Goal: Task Accomplishment & Management: Complete application form

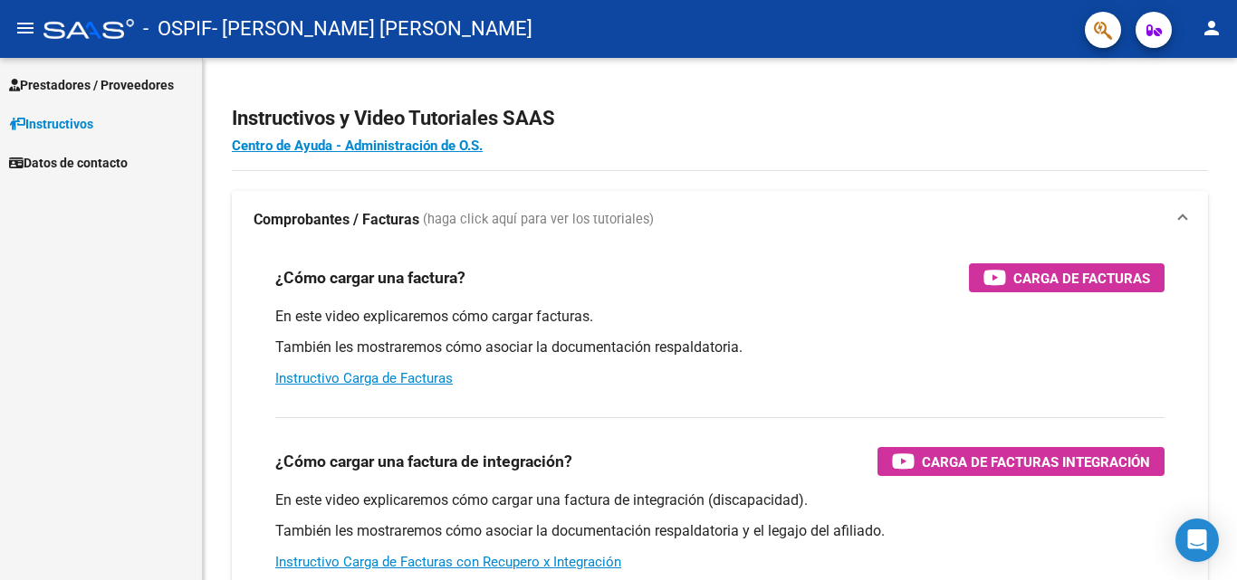
click at [131, 88] on span "Prestadores / Proveedores" at bounding box center [91, 85] width 165 height 20
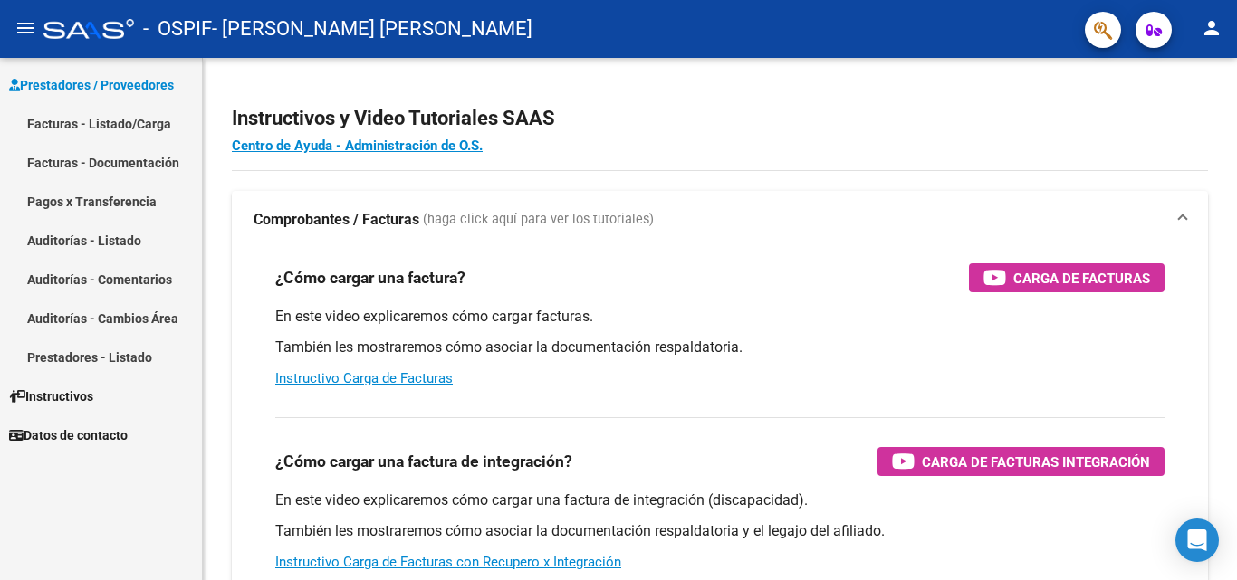
click at [115, 152] on link "Facturas - Documentación" at bounding box center [101, 162] width 202 height 39
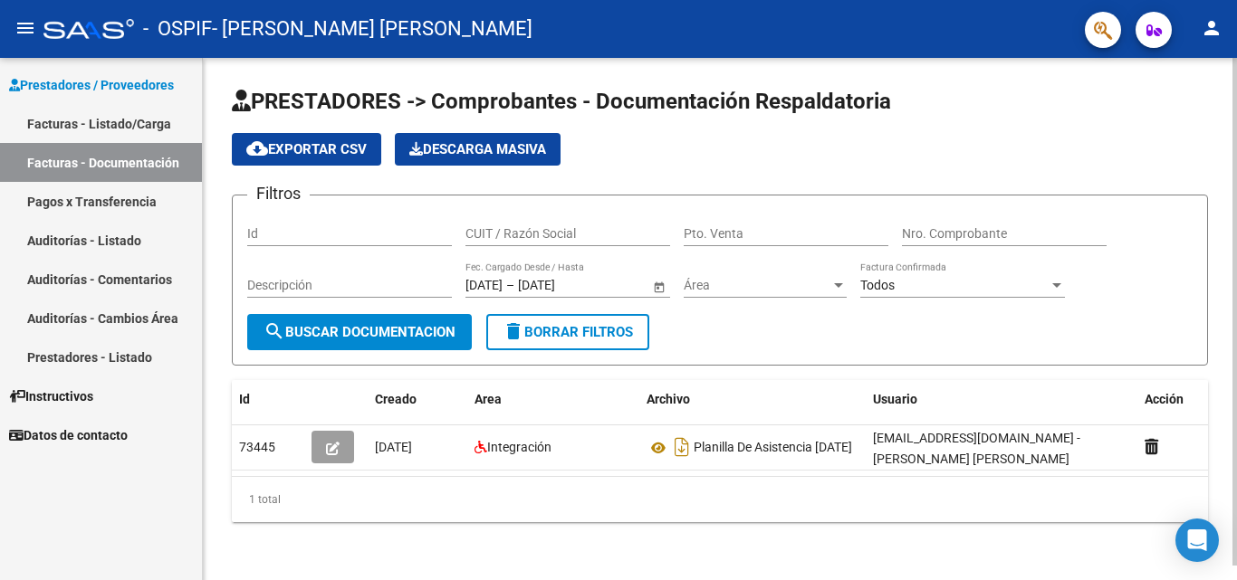
scroll to position [14, 0]
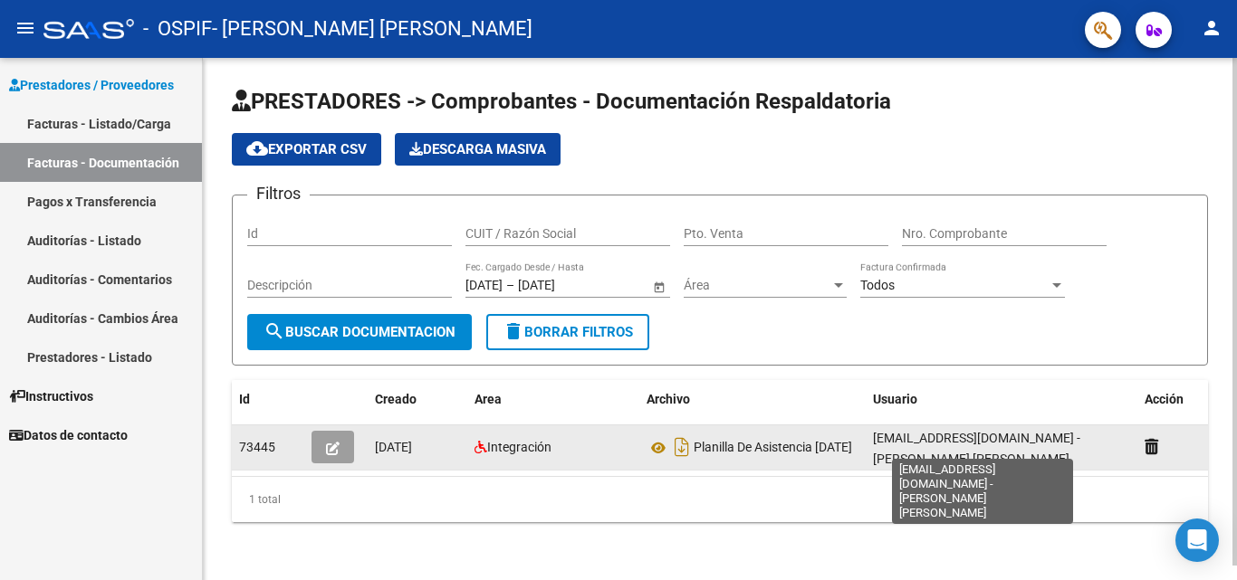
click at [1043, 431] on span "[EMAIL_ADDRESS][DOMAIN_NAME] - [PERSON_NAME] [PERSON_NAME]" at bounding box center [976, 448] width 207 height 35
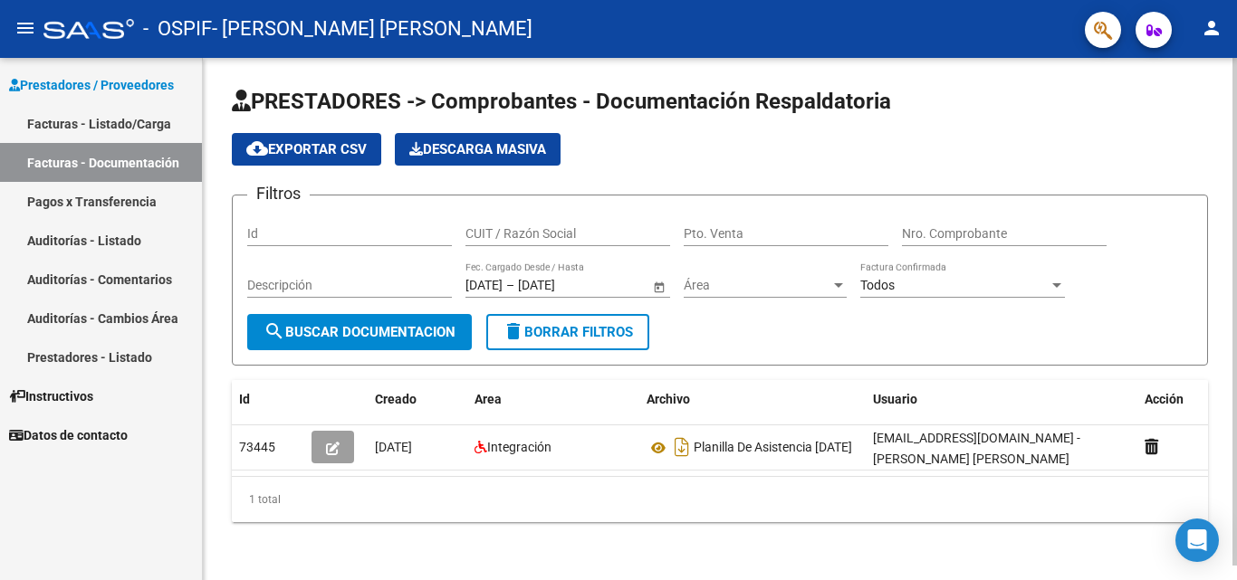
scroll to position [0, 20]
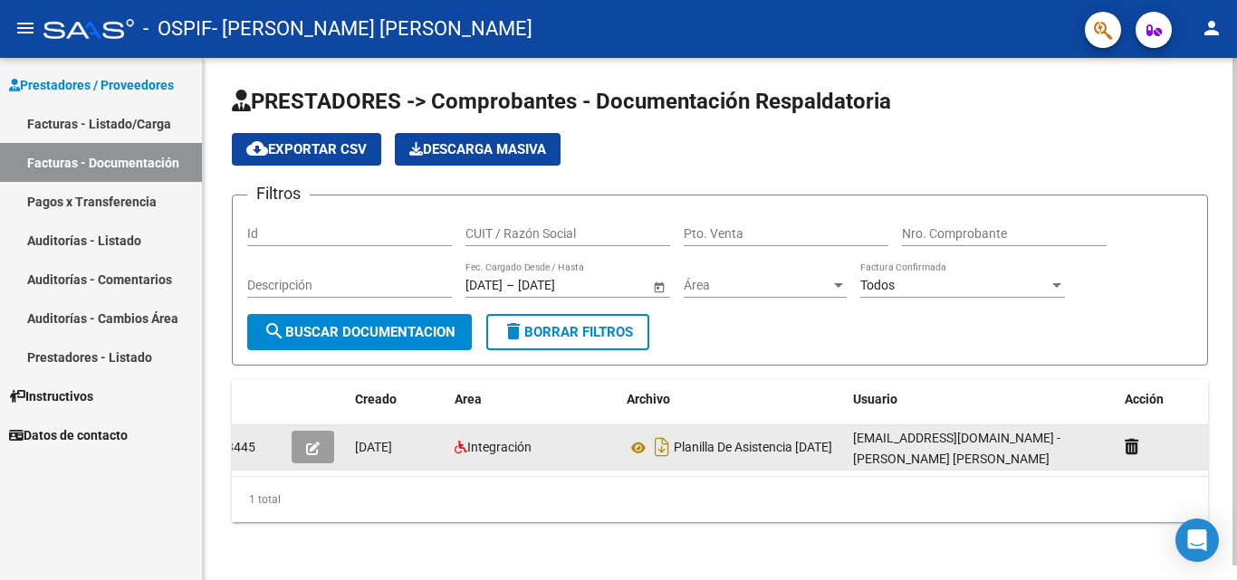
click at [552, 437] on div "Integración" at bounding box center [534, 447] width 158 height 21
click at [302, 431] on button "button" at bounding box center [313, 447] width 43 height 33
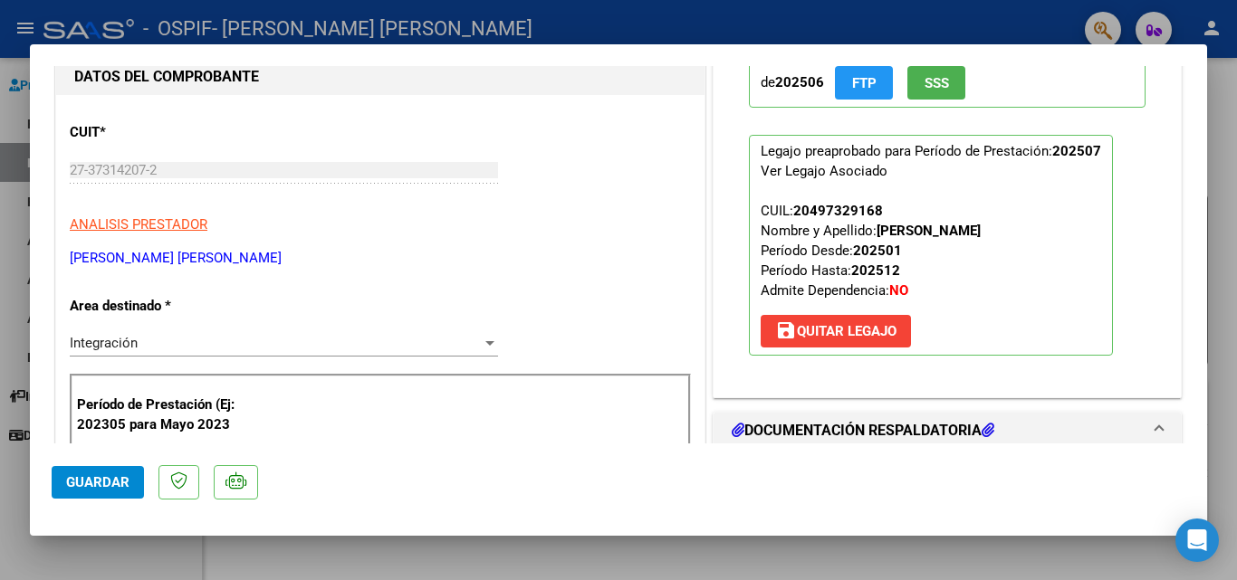
scroll to position [0, 0]
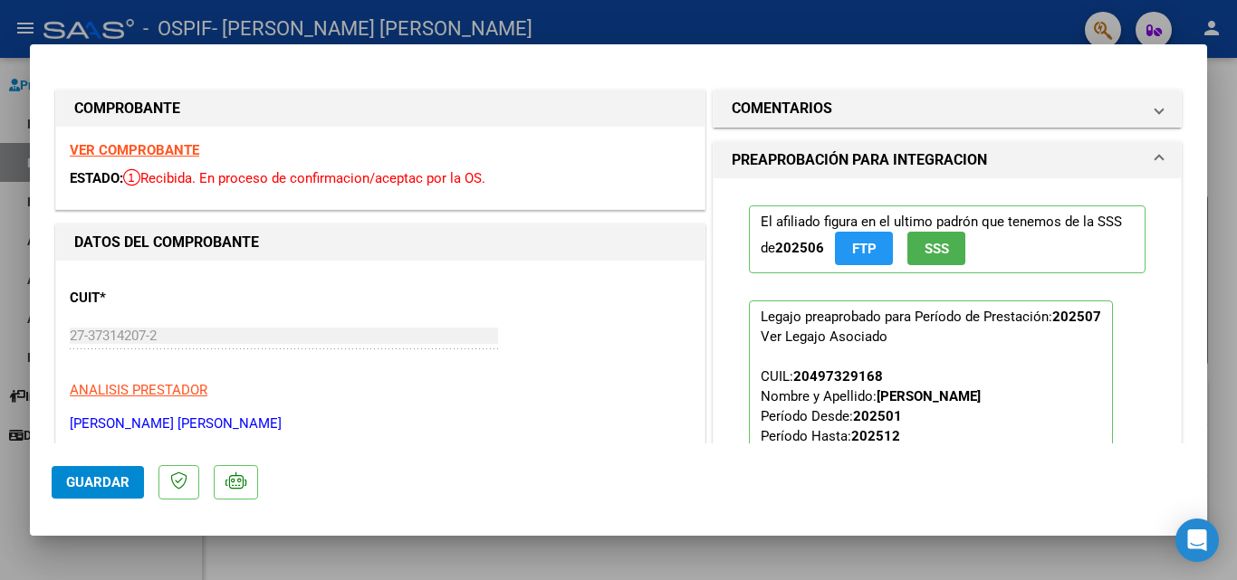
click at [160, 148] on strong "VER COMPROBANTE" at bounding box center [134, 150] width 129 height 16
click at [903, 8] on div at bounding box center [618, 290] width 1237 height 580
type input "$ 0,00"
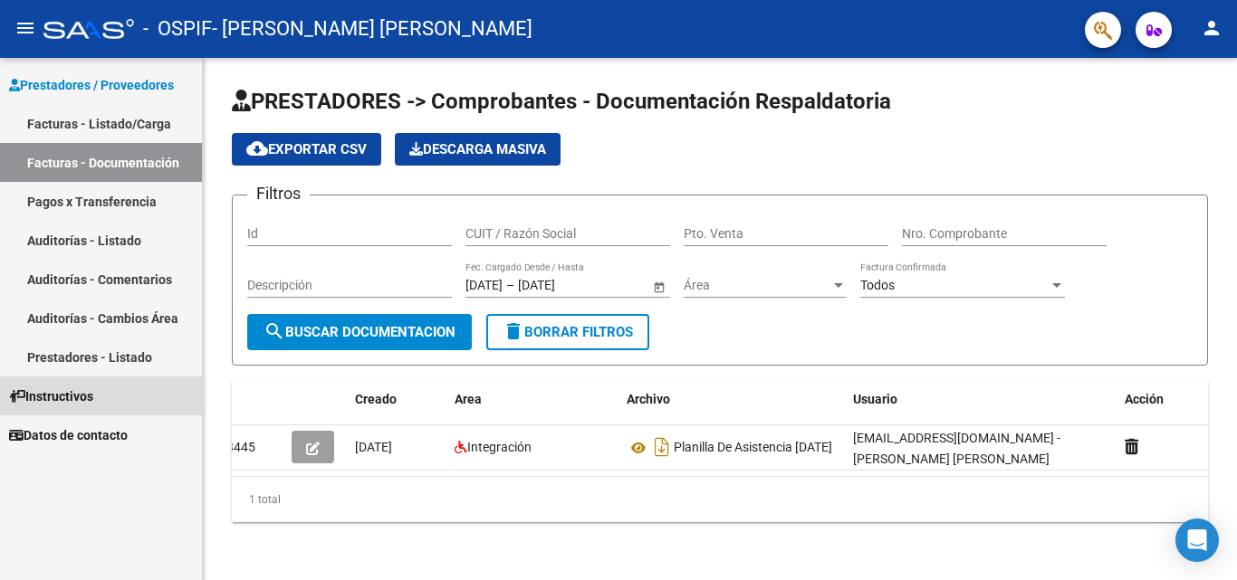
click at [91, 385] on link "Instructivos" at bounding box center [101, 396] width 202 height 39
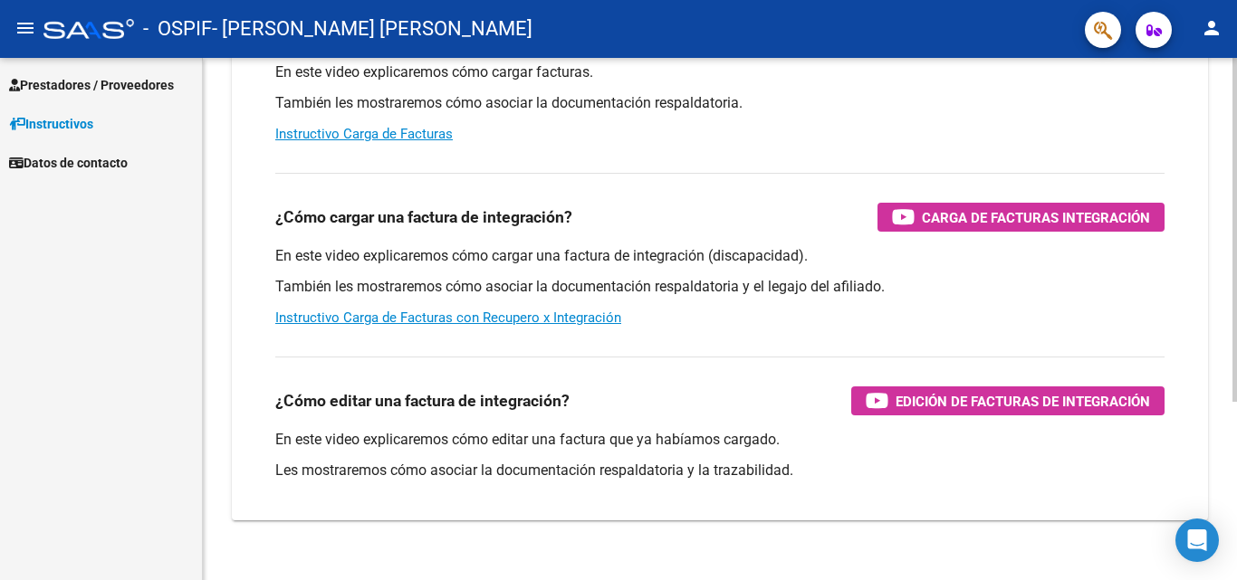
scroll to position [245, 0]
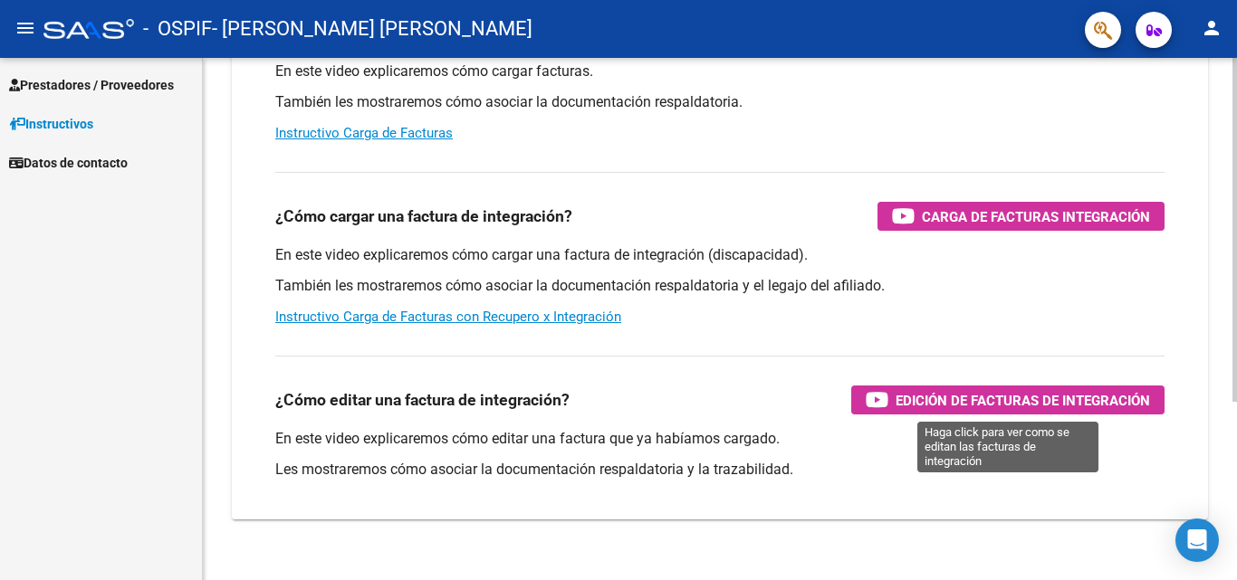
click at [971, 398] on span "Edición de Facturas de integración" at bounding box center [1023, 400] width 254 height 23
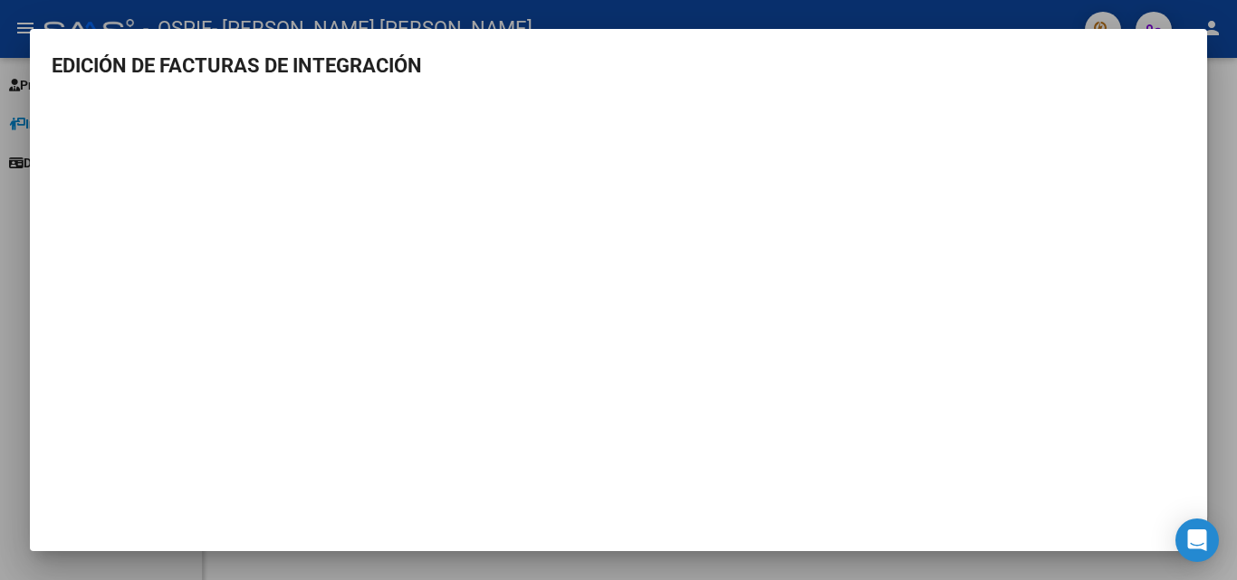
click at [1230, 91] on div at bounding box center [618, 290] width 1237 height 580
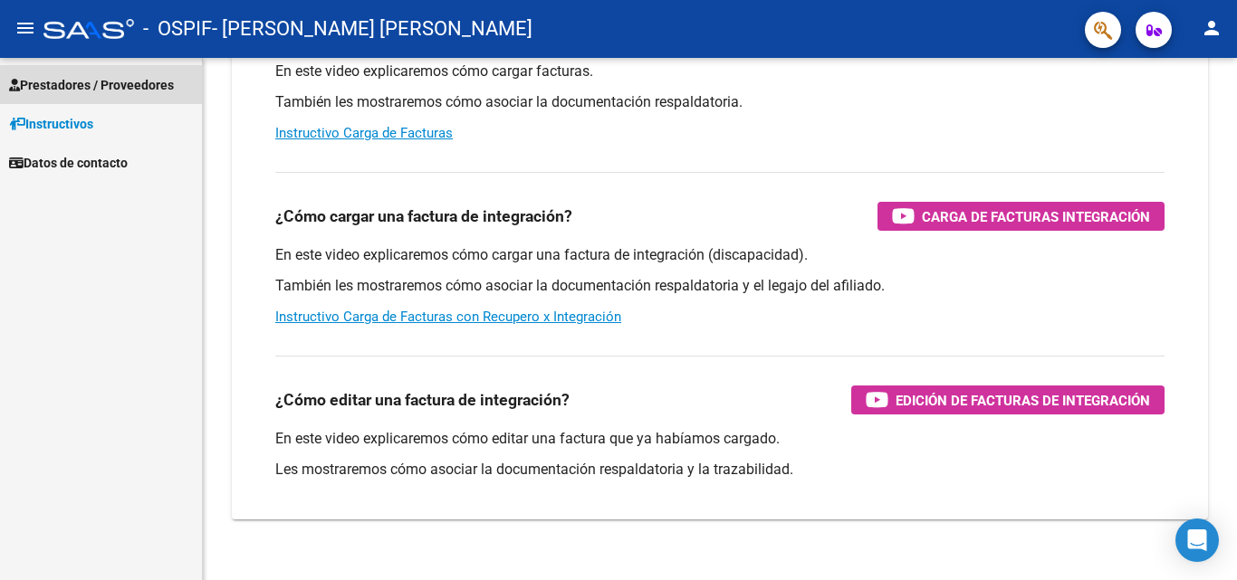
click at [156, 89] on span "Prestadores / Proveedores" at bounding box center [91, 85] width 165 height 20
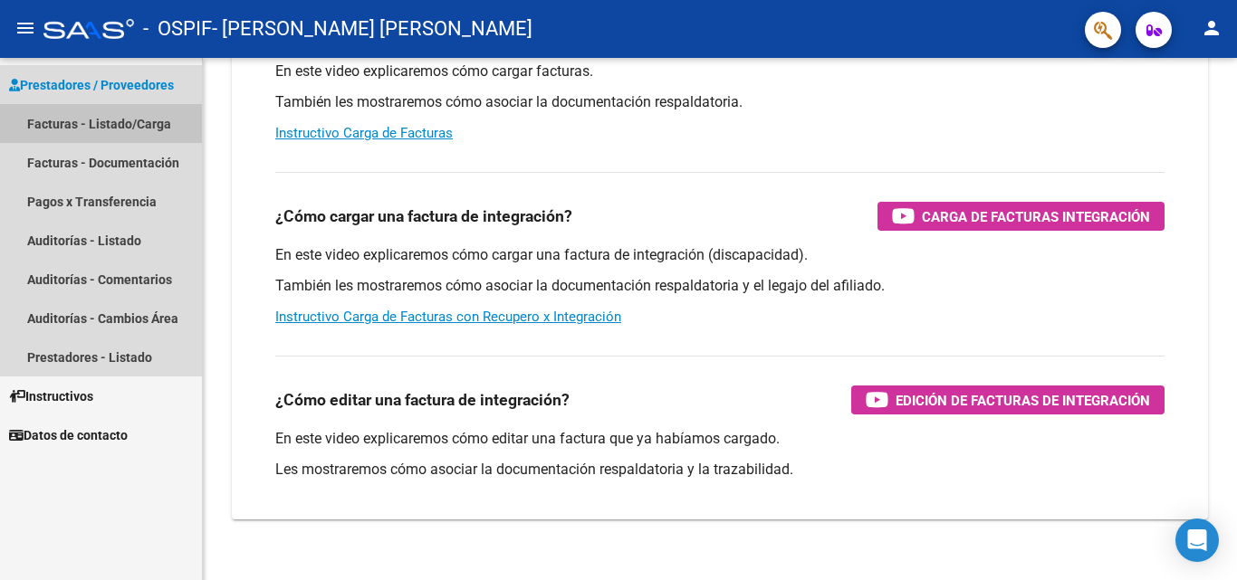
click at [147, 121] on link "Facturas - Listado/Carga" at bounding box center [101, 123] width 202 height 39
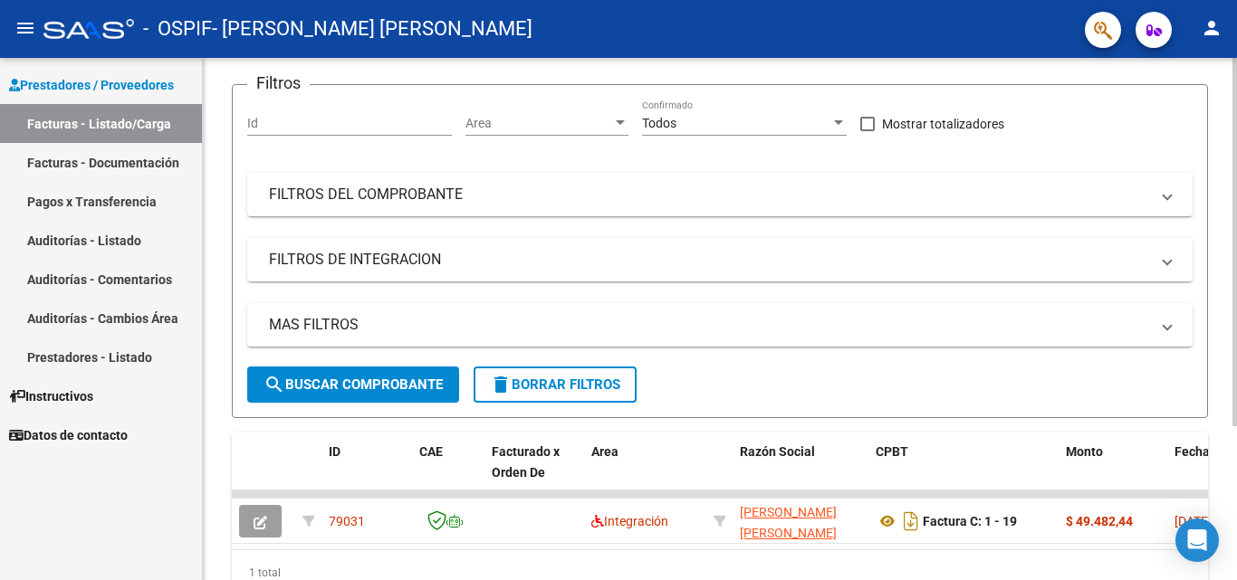
scroll to position [218, 0]
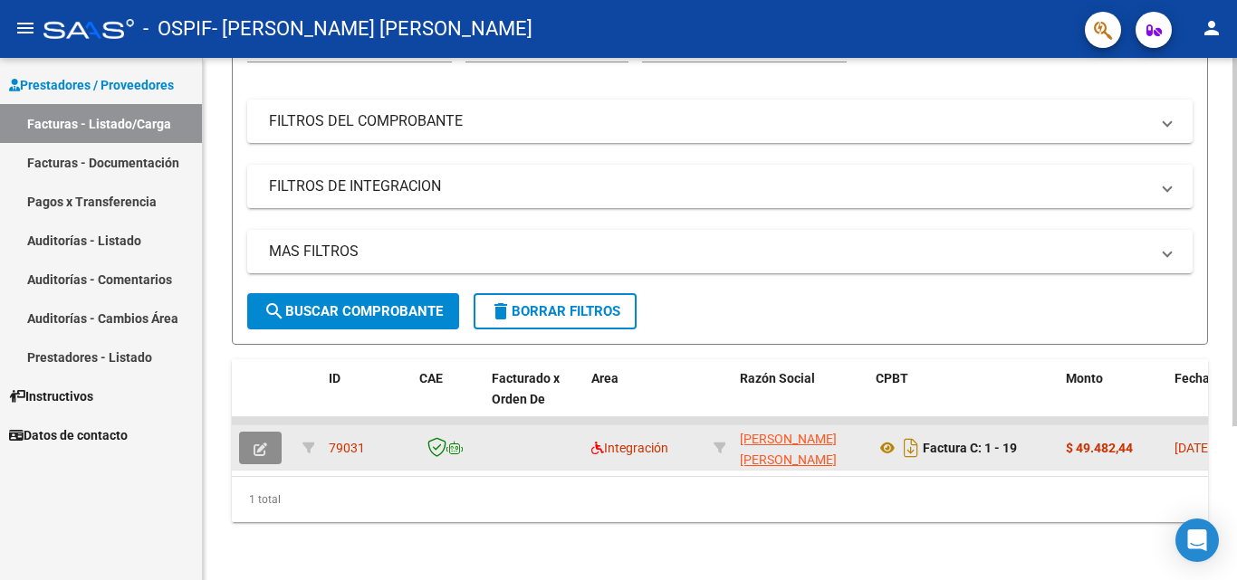
click at [262, 443] on icon "button" at bounding box center [261, 450] width 14 height 14
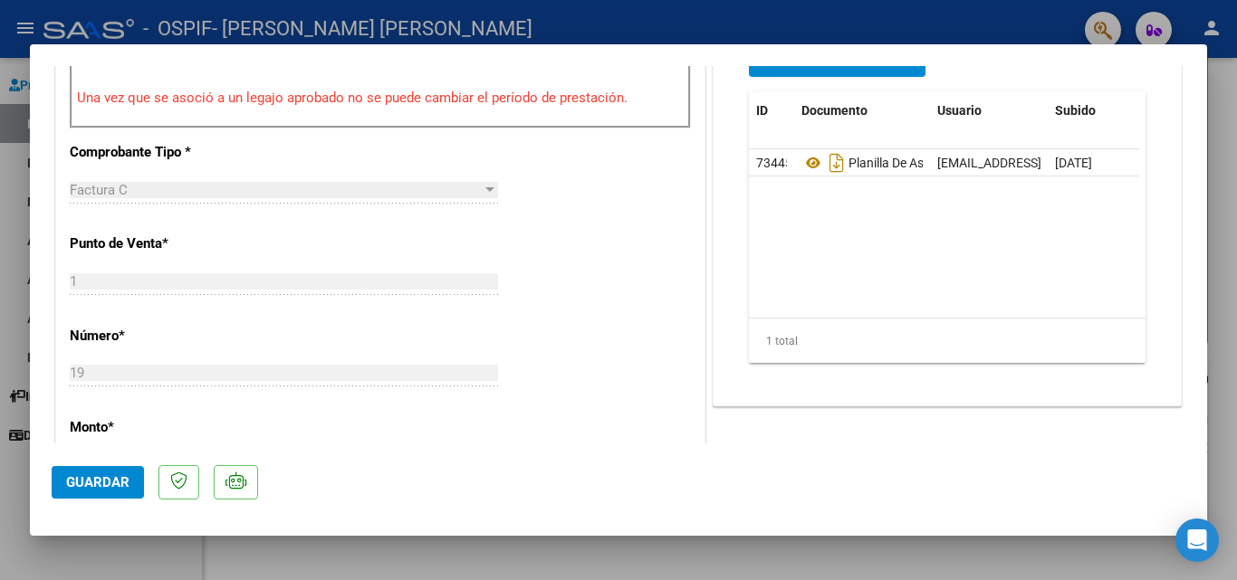
scroll to position [609, 0]
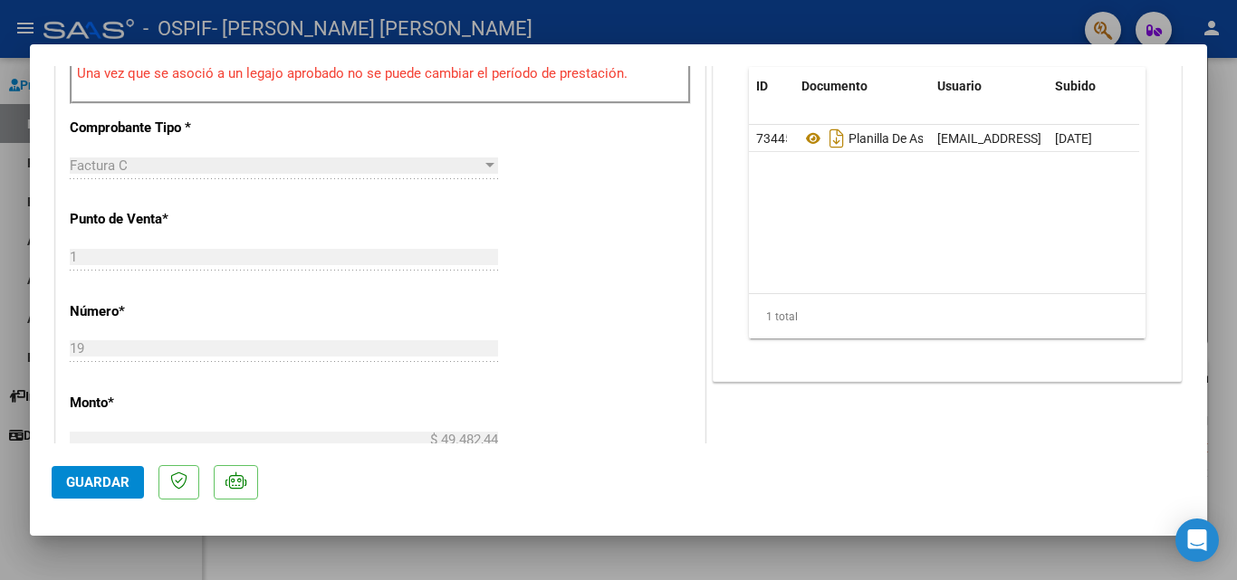
click at [482, 159] on div at bounding box center [490, 165] width 16 height 14
click at [483, 175] on div "Factura C Seleccionar Tipo" at bounding box center [284, 165] width 428 height 27
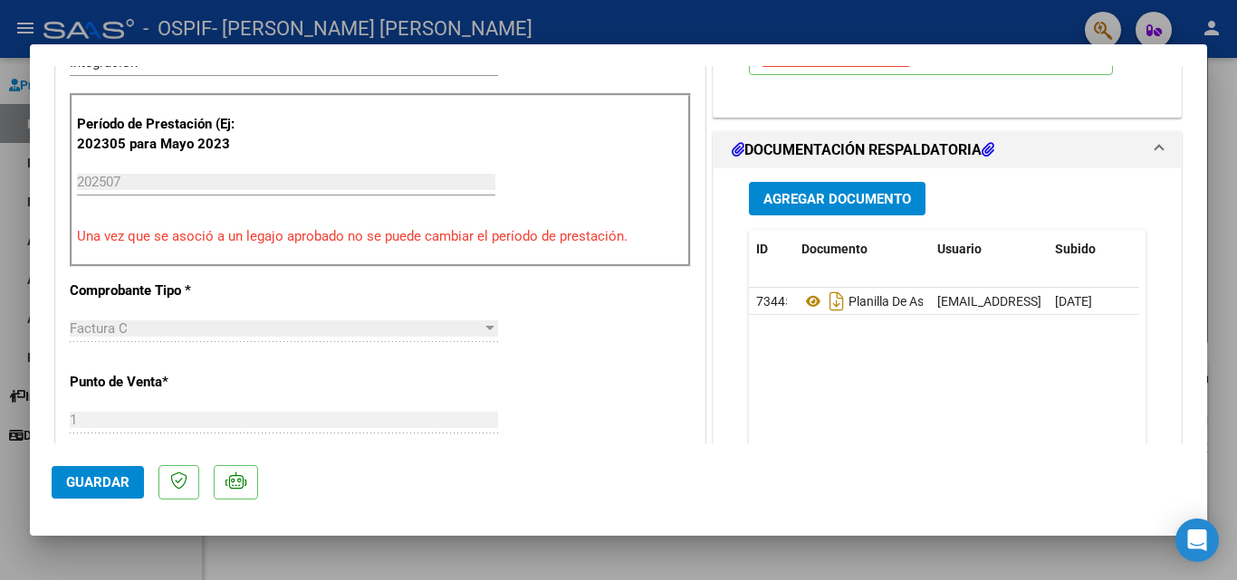
scroll to position [447, 0]
click at [855, 189] on span "Agregar Documento" at bounding box center [837, 197] width 148 height 16
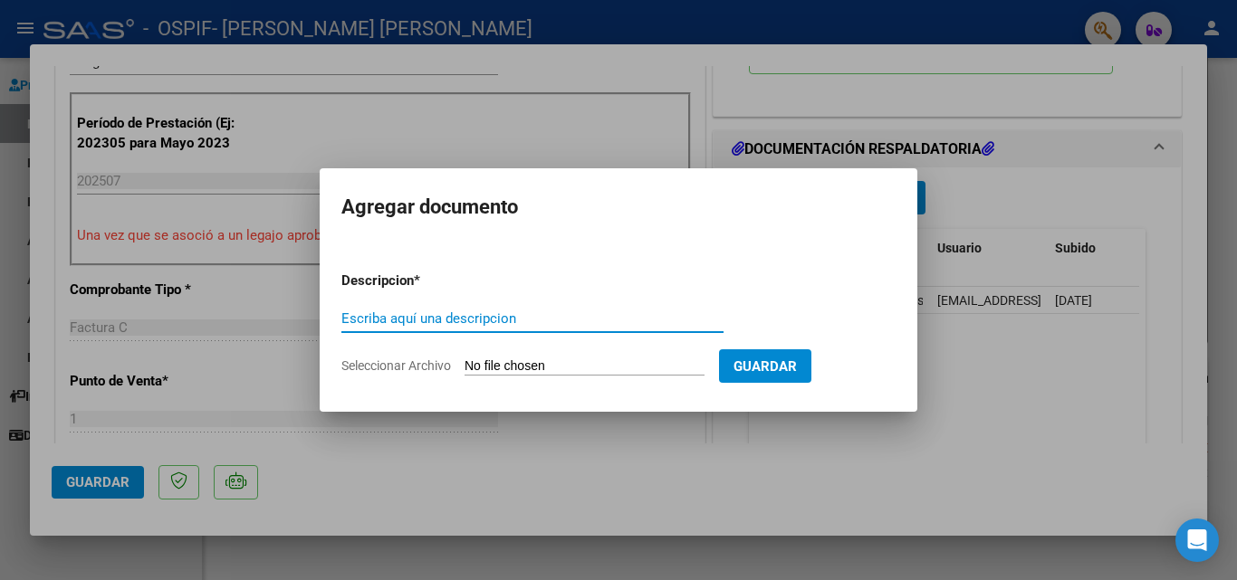
click at [481, 311] on input "Escriba aquí una descripcion" at bounding box center [532, 319] width 382 height 16
type input "ADJUNTO FACTURA NUEVO POR ERROR EN EL PERIODO FACTURADO ANTERIORMENTE"
click at [584, 362] on input "Seleccionar Archivo" at bounding box center [585, 367] width 240 height 17
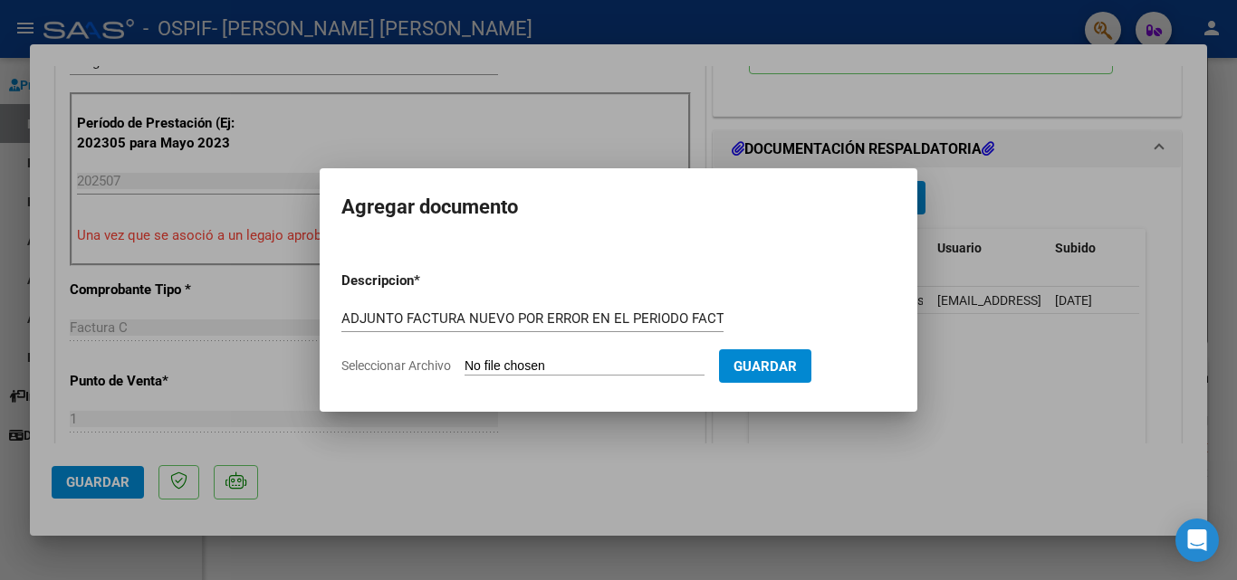
type input "C:\fakepath\FAC [PERSON_NAME] OSPIF JULIO.pdf"
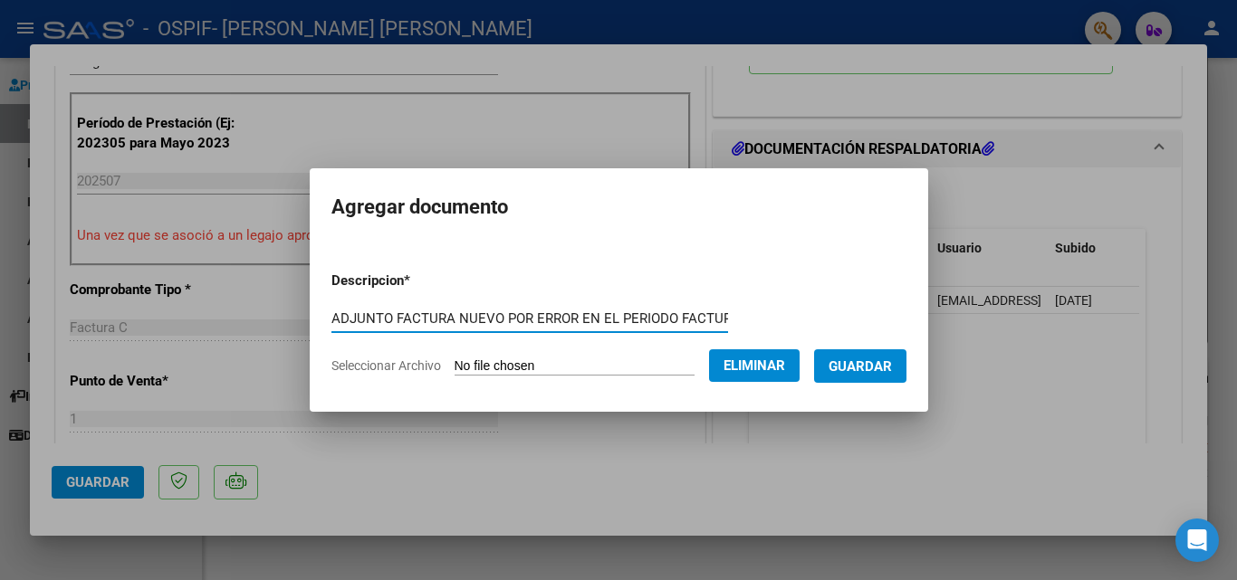
click at [477, 317] on input "ADJUNTO FACTURA NUEVO POR ERROR EN EL PERIODO FACTURADO ANTERIORMENTE" at bounding box center [529, 319] width 397 height 16
type input "ADJUNTO FACTURA NUEVA POR ERROR EN EL PERIODO FACTURADO ANTERIORMENTE"
click at [874, 365] on span "Guardar" at bounding box center [860, 367] width 63 height 16
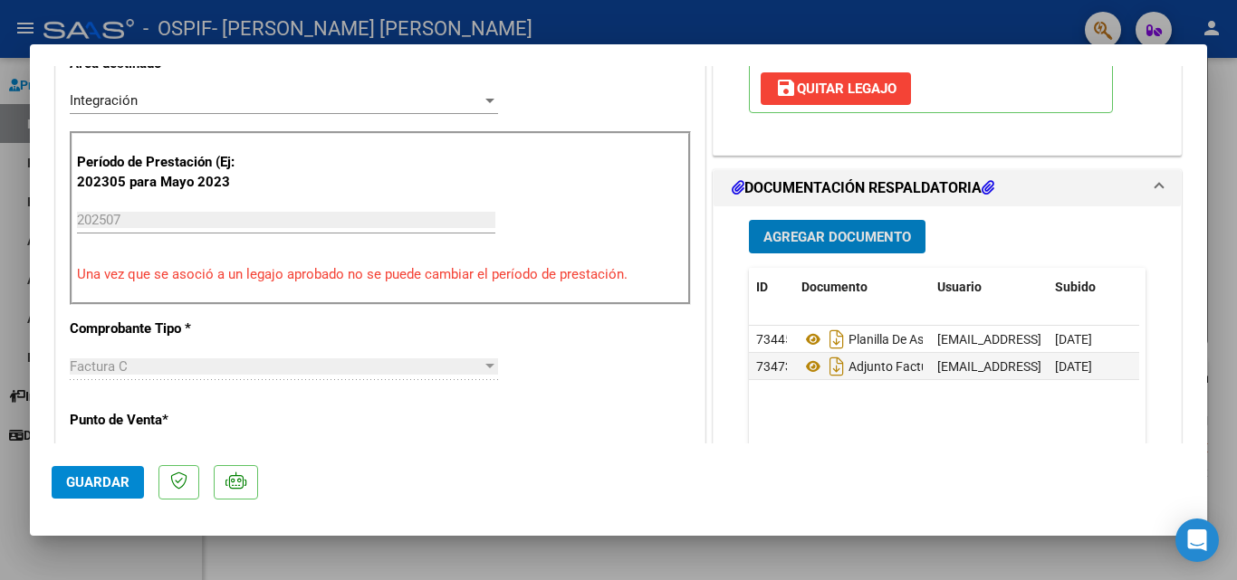
scroll to position [398, 0]
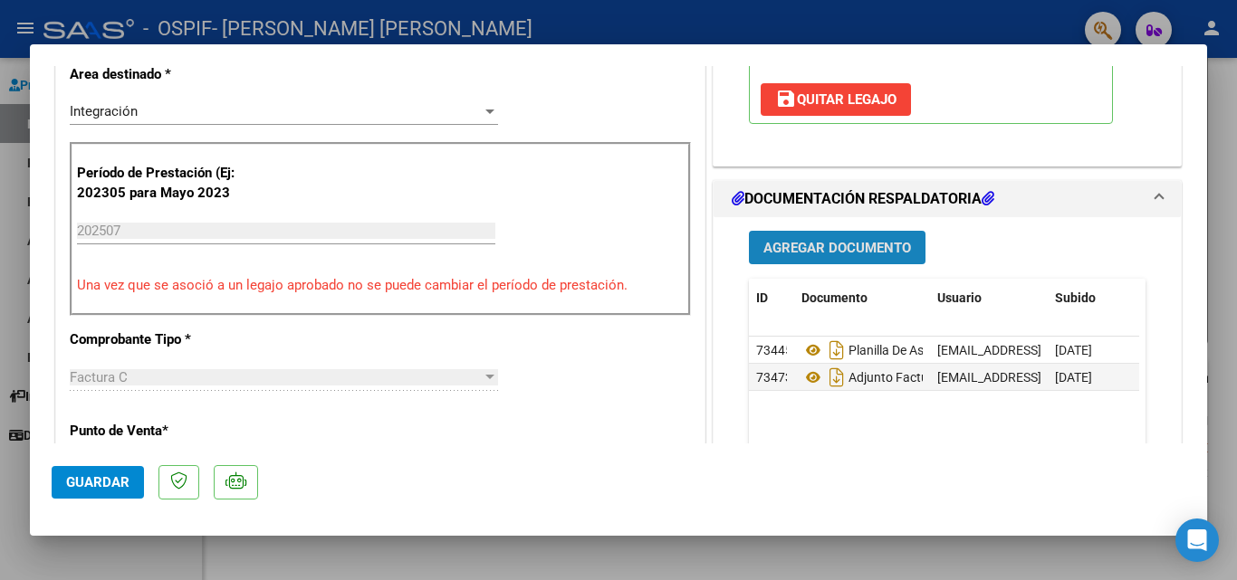
click at [827, 237] on button "Agregar Documento" at bounding box center [837, 248] width 177 height 34
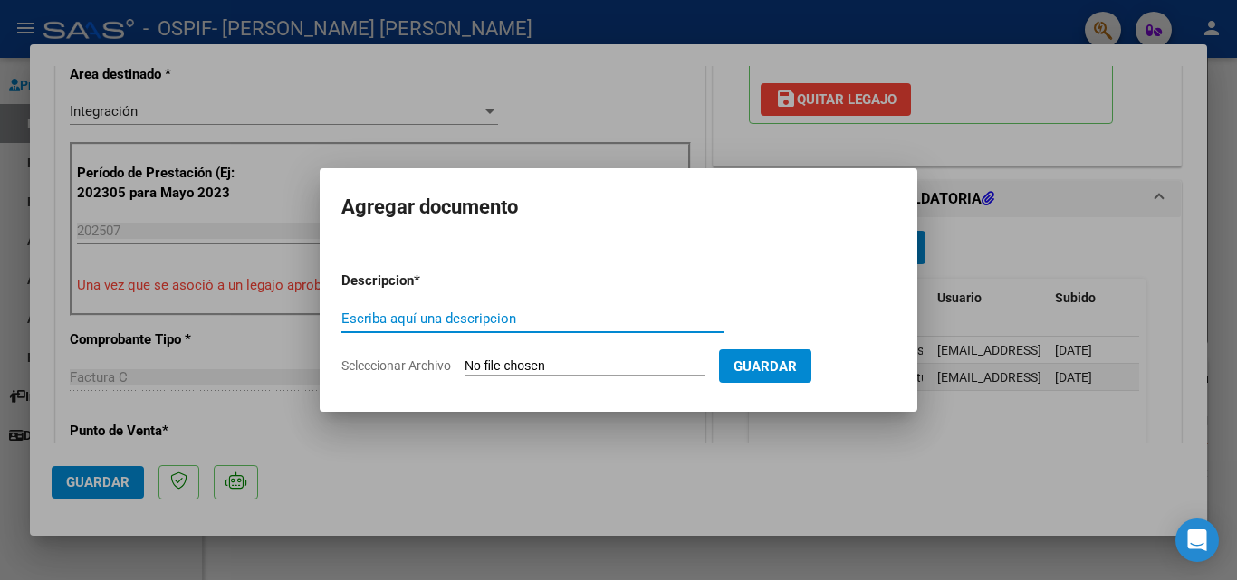
click at [421, 366] on span "Seleccionar Archivo" at bounding box center [396, 366] width 110 height 14
click at [465, 366] on input "Seleccionar Archivo" at bounding box center [585, 367] width 240 height 17
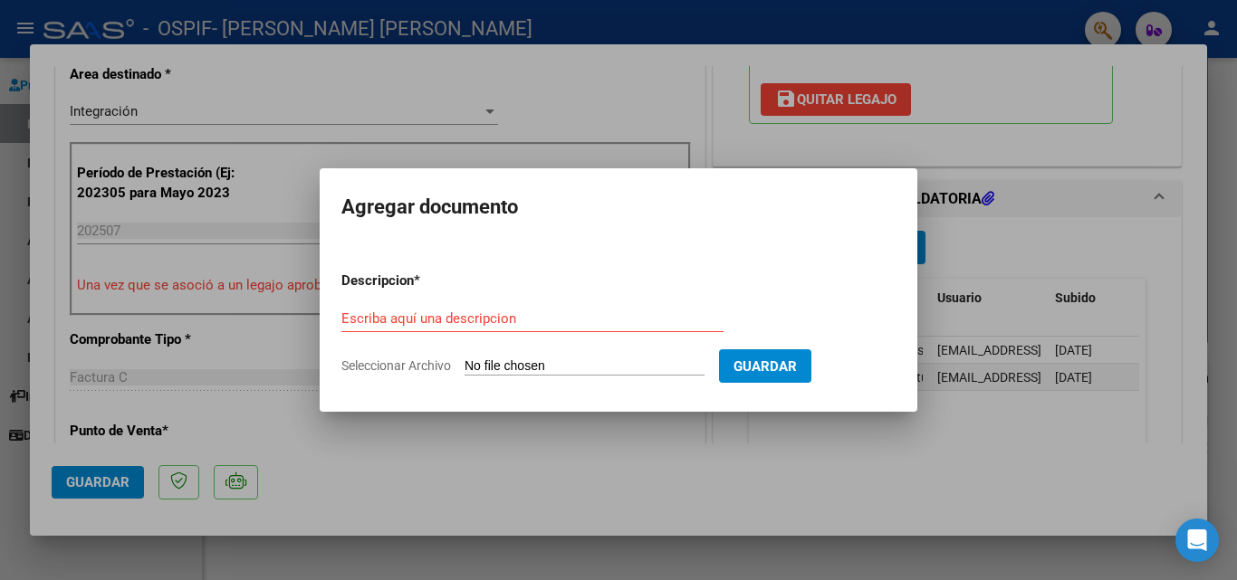
type input "C:\fakepath\NOTA DE CREDITO [PERSON_NAME][DATE] 2.pdf"
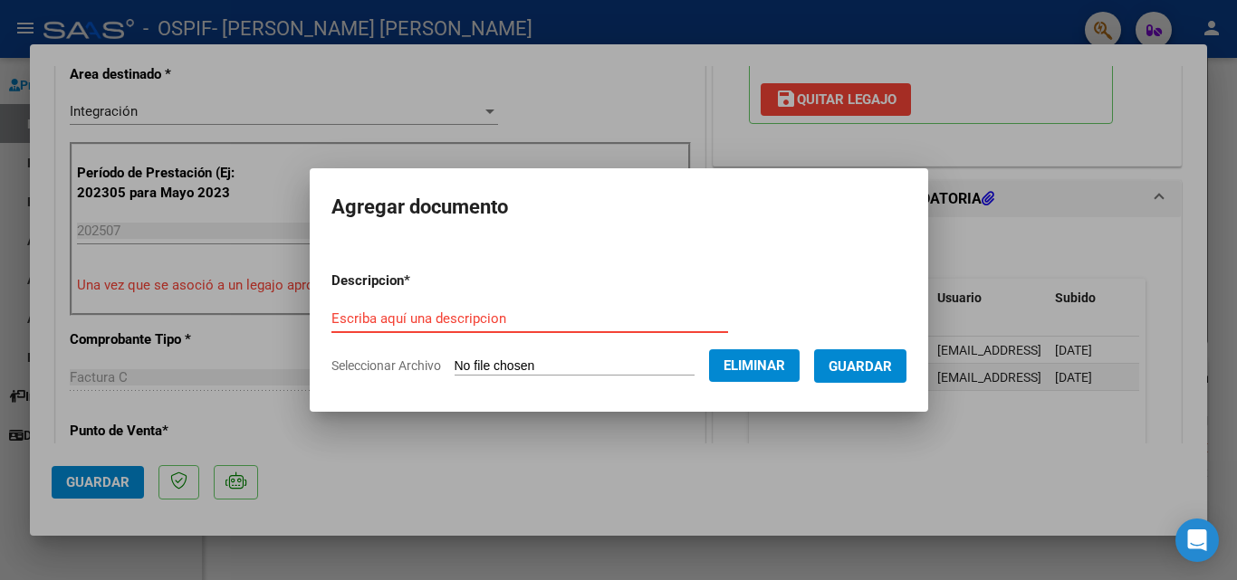
click at [421, 319] on input "Escriba aquí una descripcion" at bounding box center [529, 319] width 397 height 16
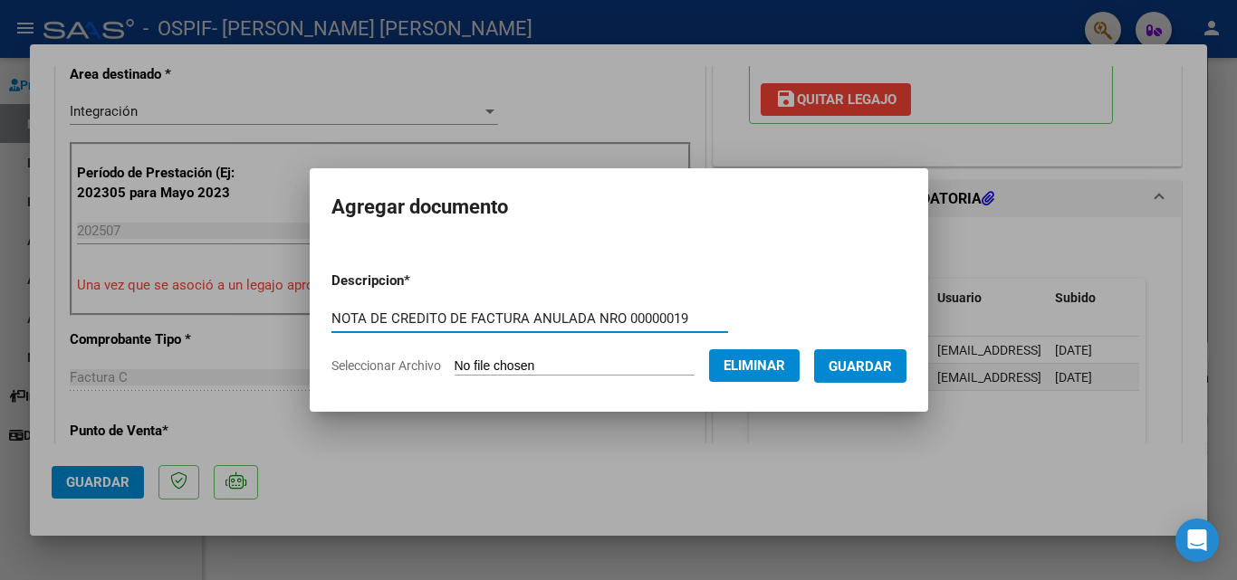
type input "NOTA DE CREDITO DE FACTURA ANULADA NRO 00000019"
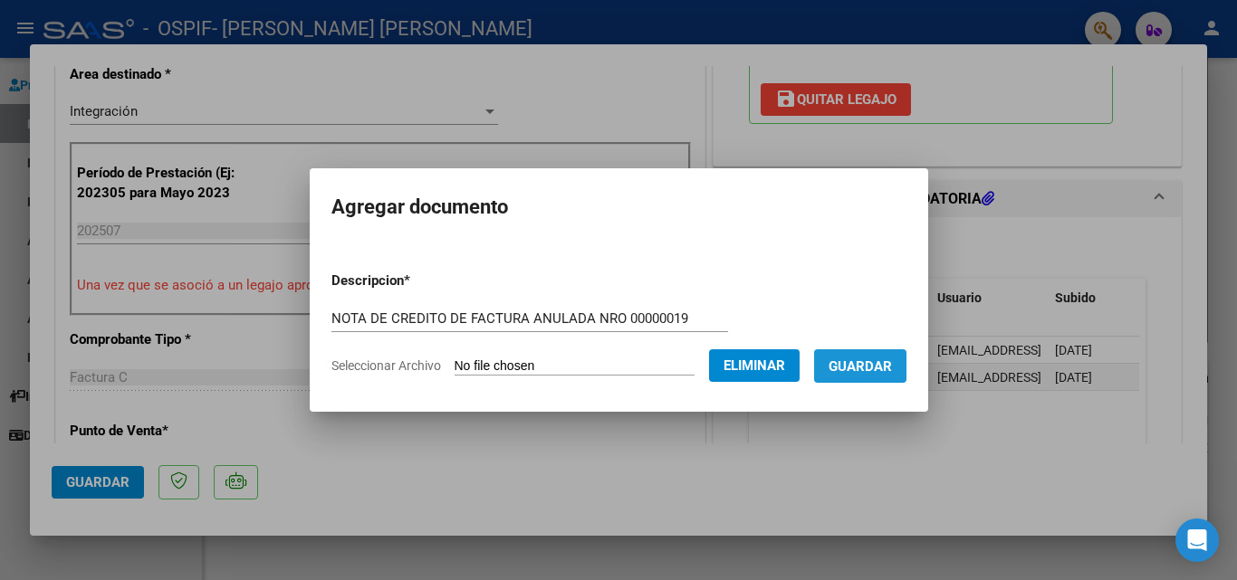
click at [877, 369] on span "Guardar" at bounding box center [860, 367] width 63 height 16
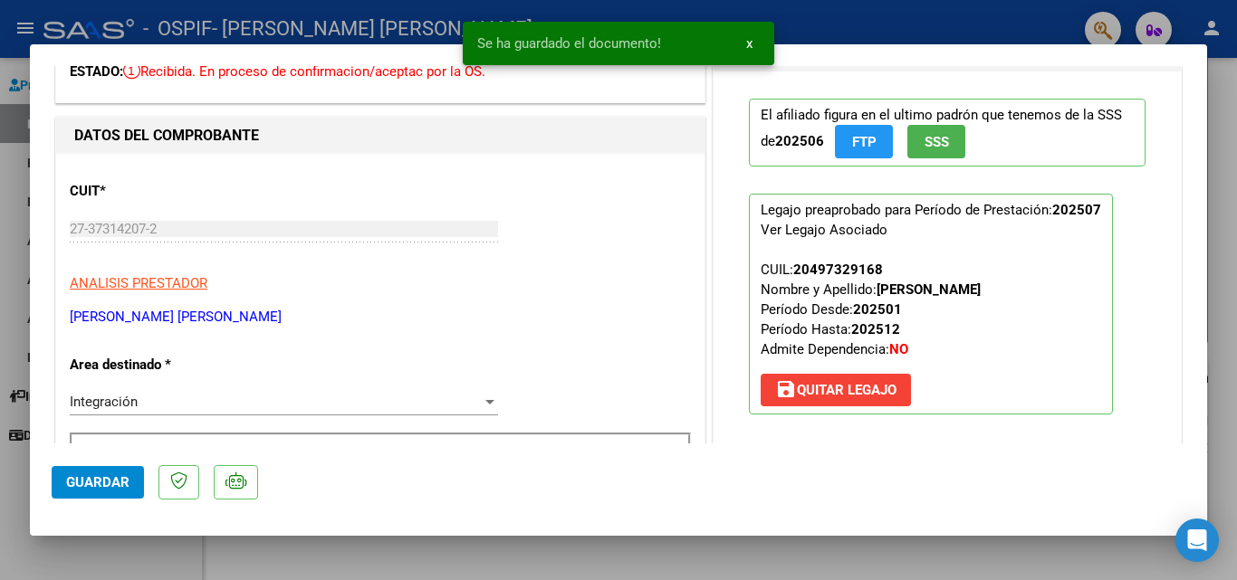
scroll to position [0, 0]
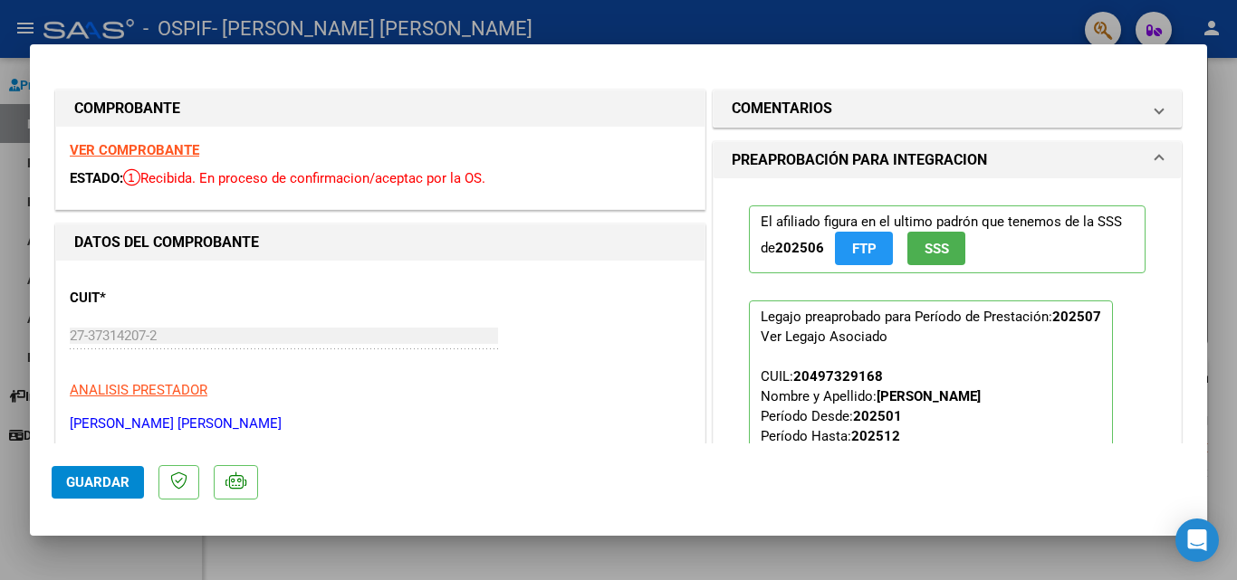
click at [97, 482] on span "Guardar" at bounding box center [97, 482] width 63 height 16
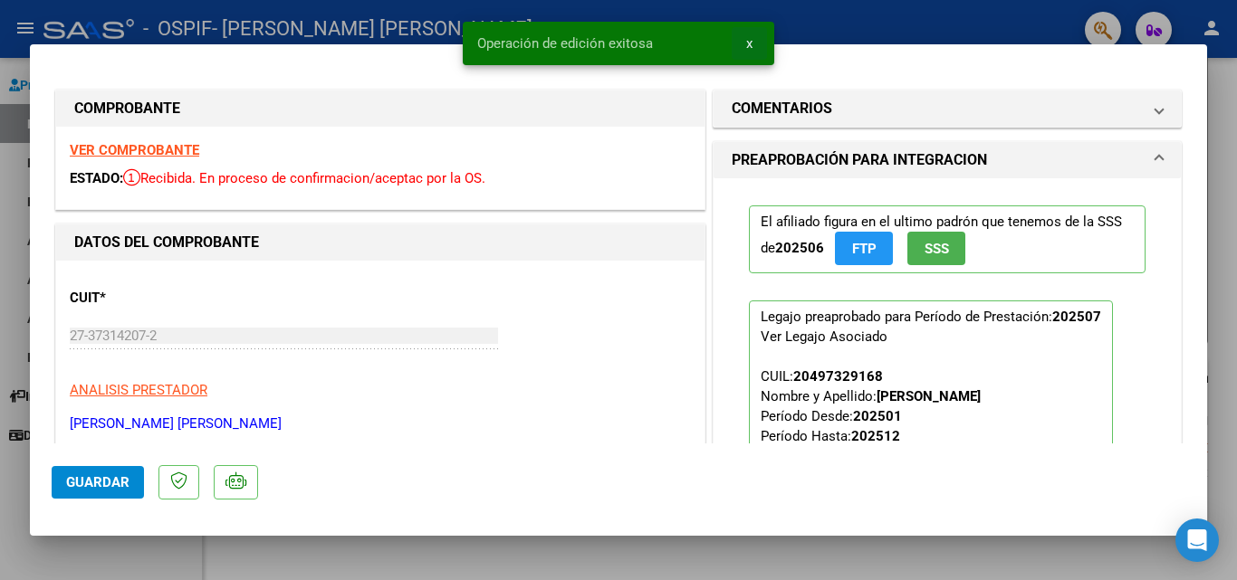
click at [751, 41] on span "x" at bounding box center [749, 43] width 6 height 16
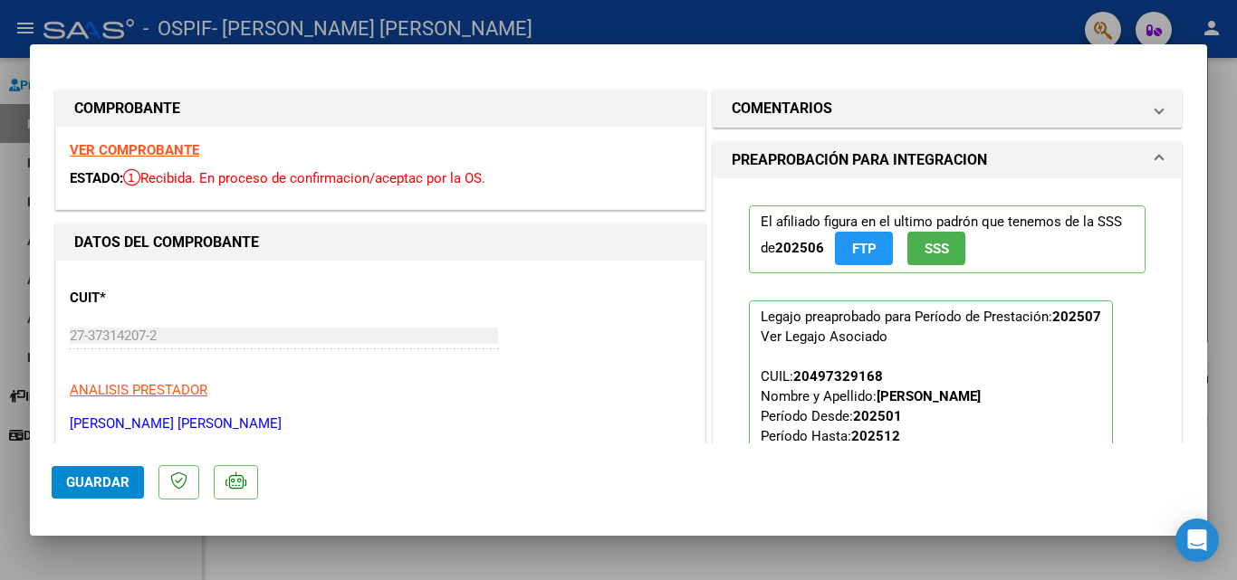
click at [910, 21] on div at bounding box center [618, 290] width 1237 height 580
type input "$ 0,00"
